Goal: Download file/media

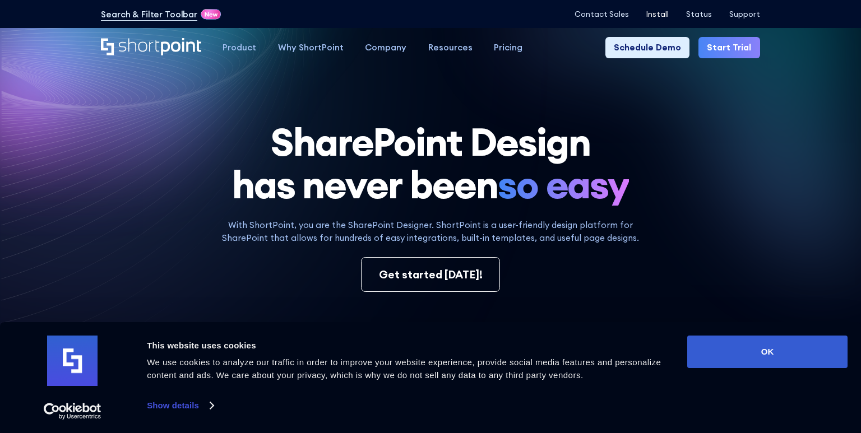
click at [655, 10] on p "Install" at bounding box center [657, 14] width 22 height 9
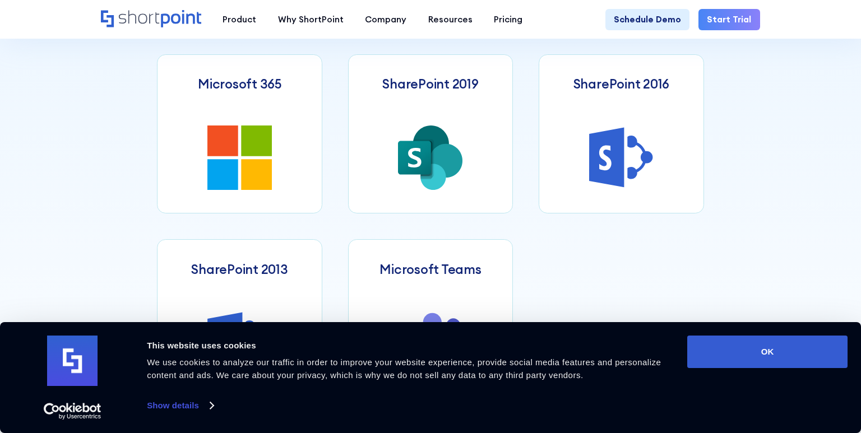
scroll to position [524, 0]
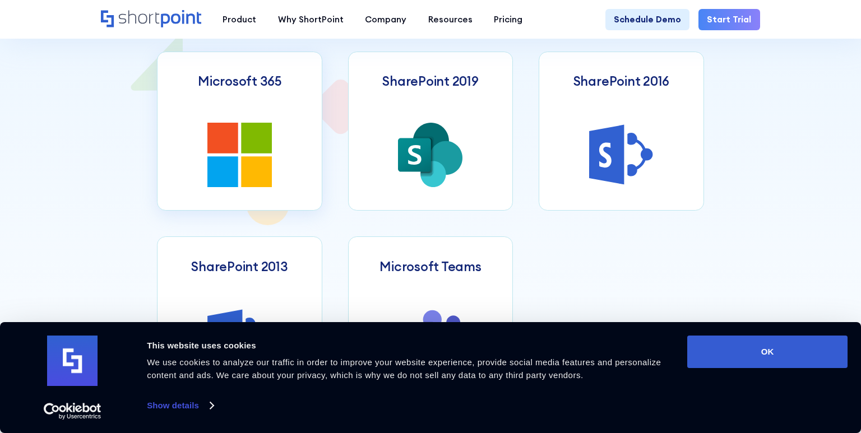
click at [233, 120] on link "Microsoft 365" at bounding box center [239, 131] width 165 height 159
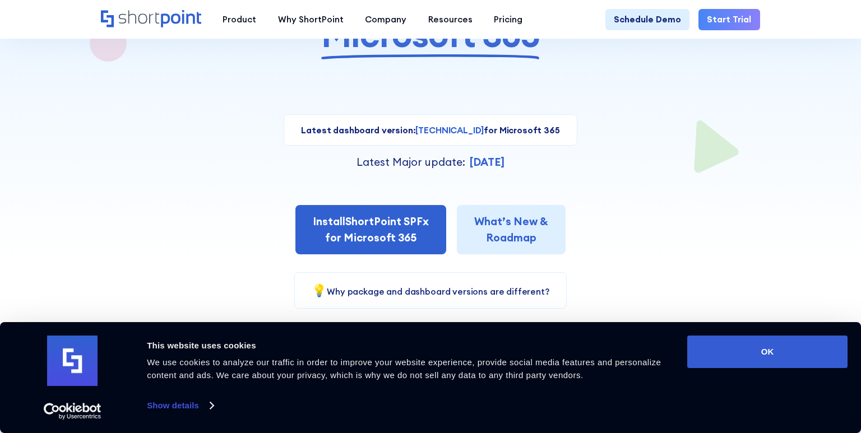
scroll to position [170, 0]
